Goal: Transaction & Acquisition: Purchase product/service

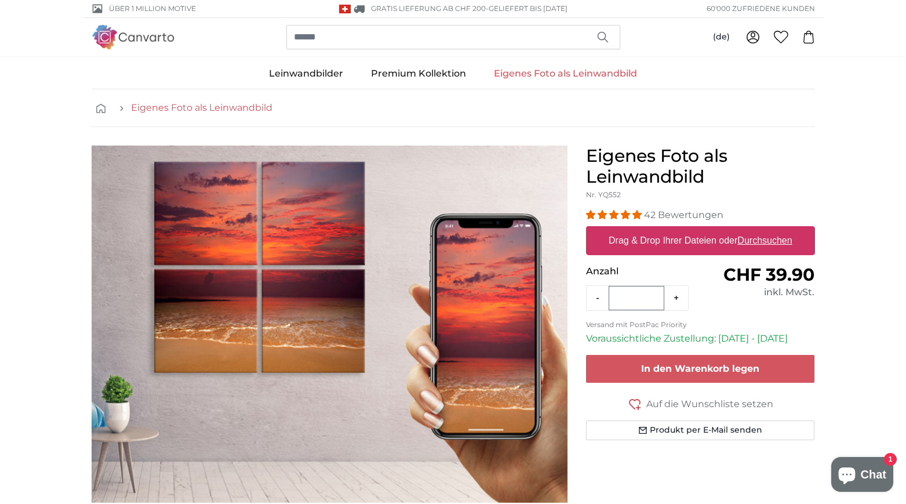
click at [205, 103] on link "Eigenes Foto als Leinwandbild" at bounding box center [201, 108] width 141 height 14
click at [721, 245] on label "Drag & Drop Ihrer Dateien oder Durchsuchen" at bounding box center [700, 240] width 193 height 23
click at [721, 229] on input "Drag & Drop Ihrer Dateien oder Durchsuchen" at bounding box center [700, 227] width 229 height 3
click at [755, 38] on icon at bounding box center [753, 37] width 14 height 14
